Goal: Information Seeking & Learning: Learn about a topic

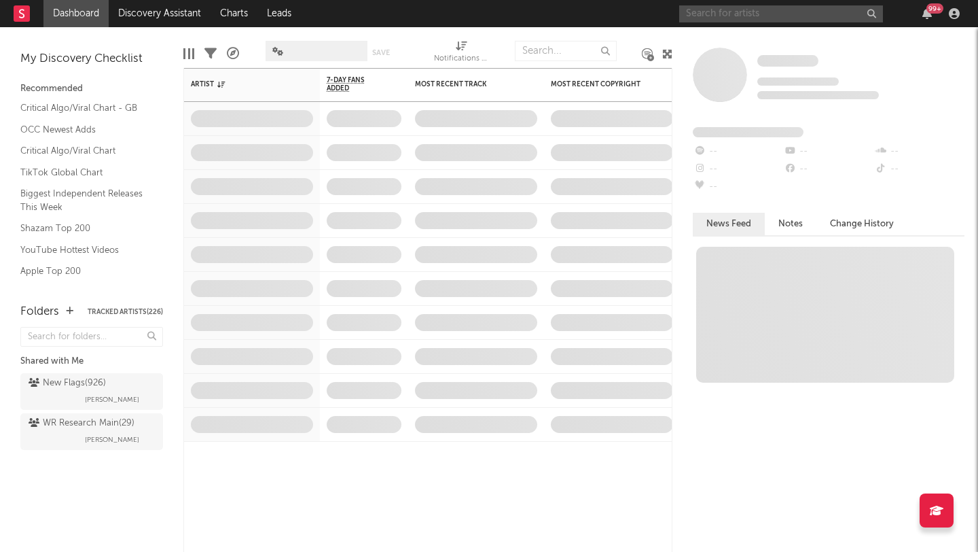
click at [719, 15] on input "text" at bounding box center [781, 13] width 204 height 17
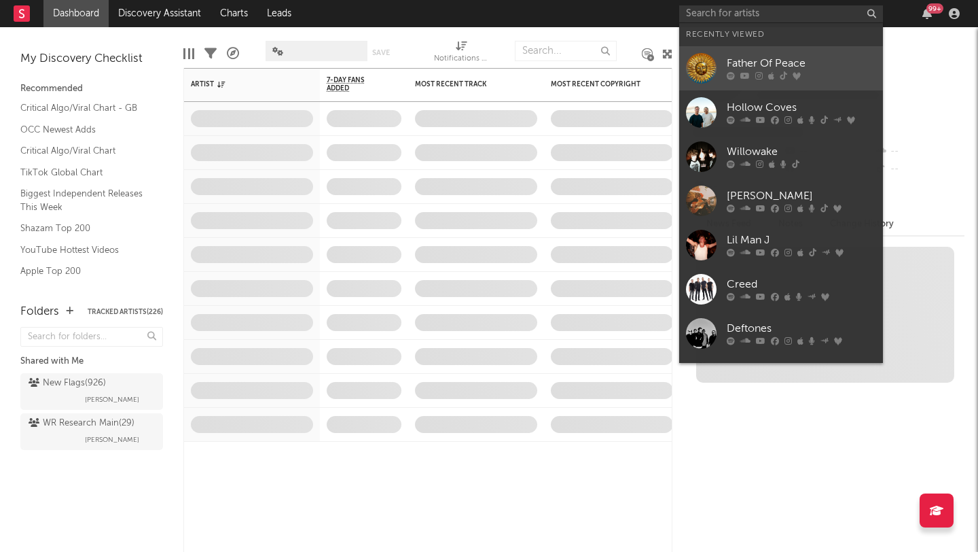
click at [737, 58] on div "Father Of Peace" at bounding box center [801, 64] width 149 height 16
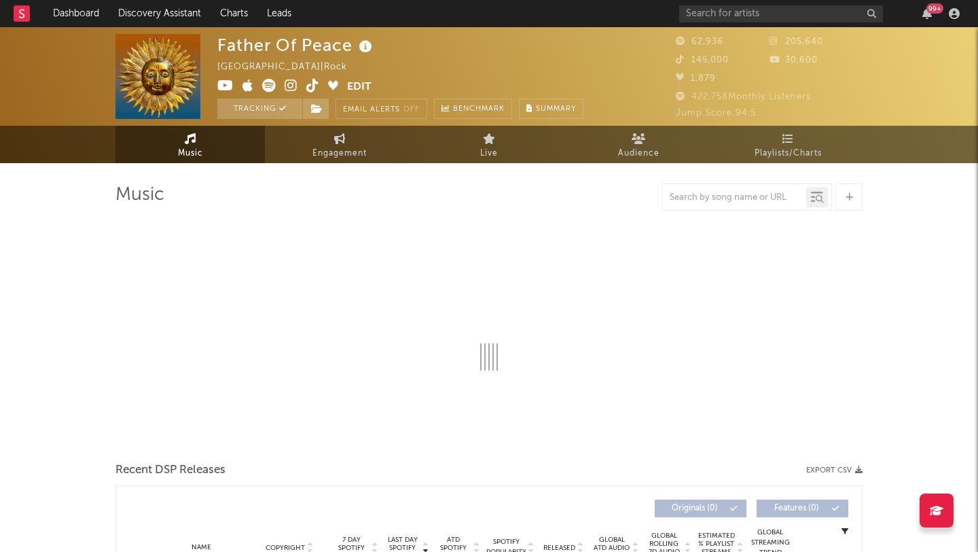
select select "6m"
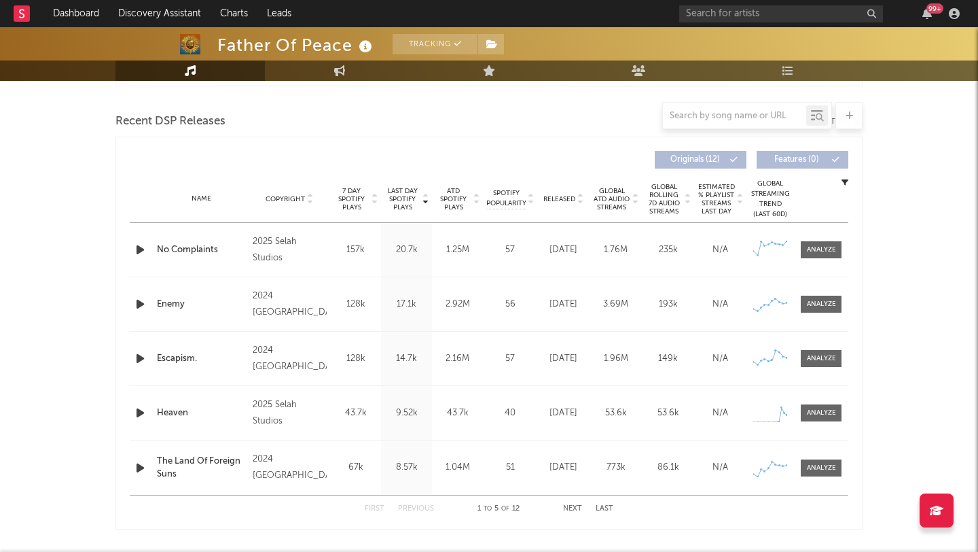
scroll to position [460, 0]
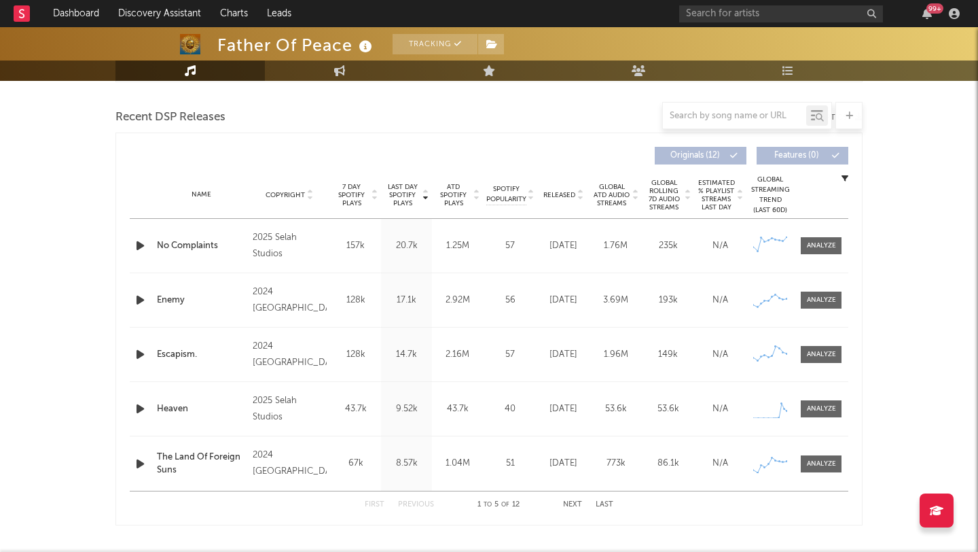
click at [139, 413] on icon "button" at bounding box center [140, 408] width 14 height 17
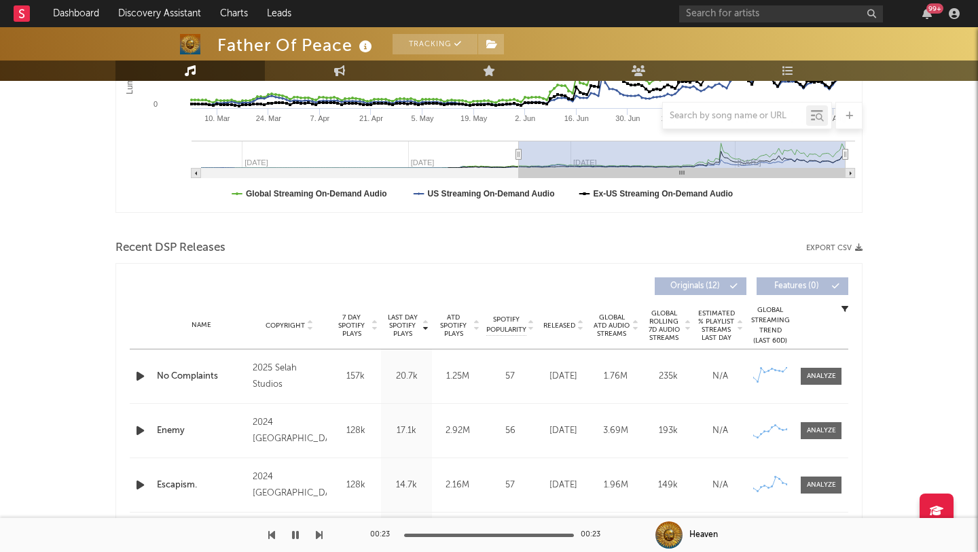
scroll to position [0, 0]
